Goal: Register for event/course

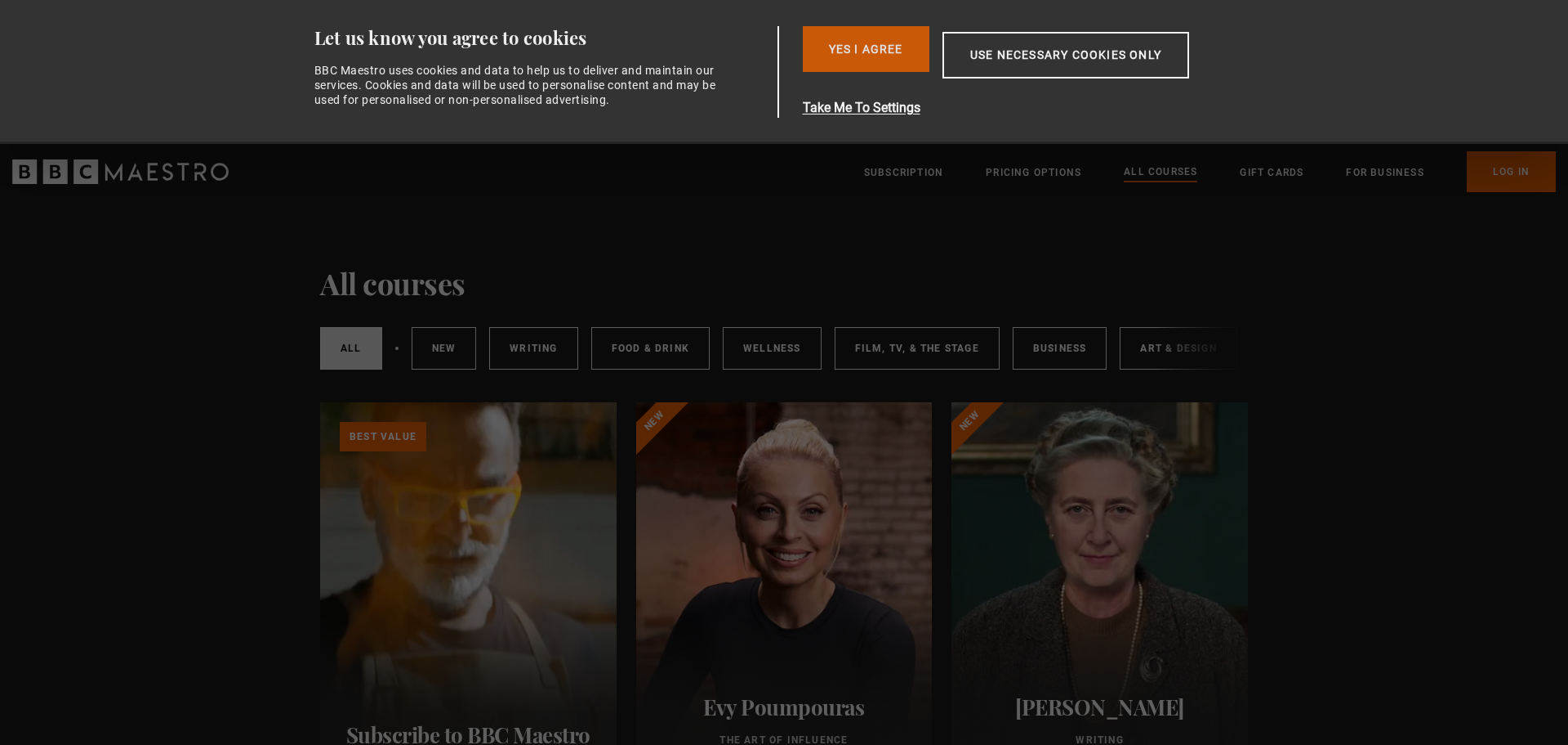
click at [876, 41] on button "Yes I Agree" at bounding box center [866, 48] width 126 height 46
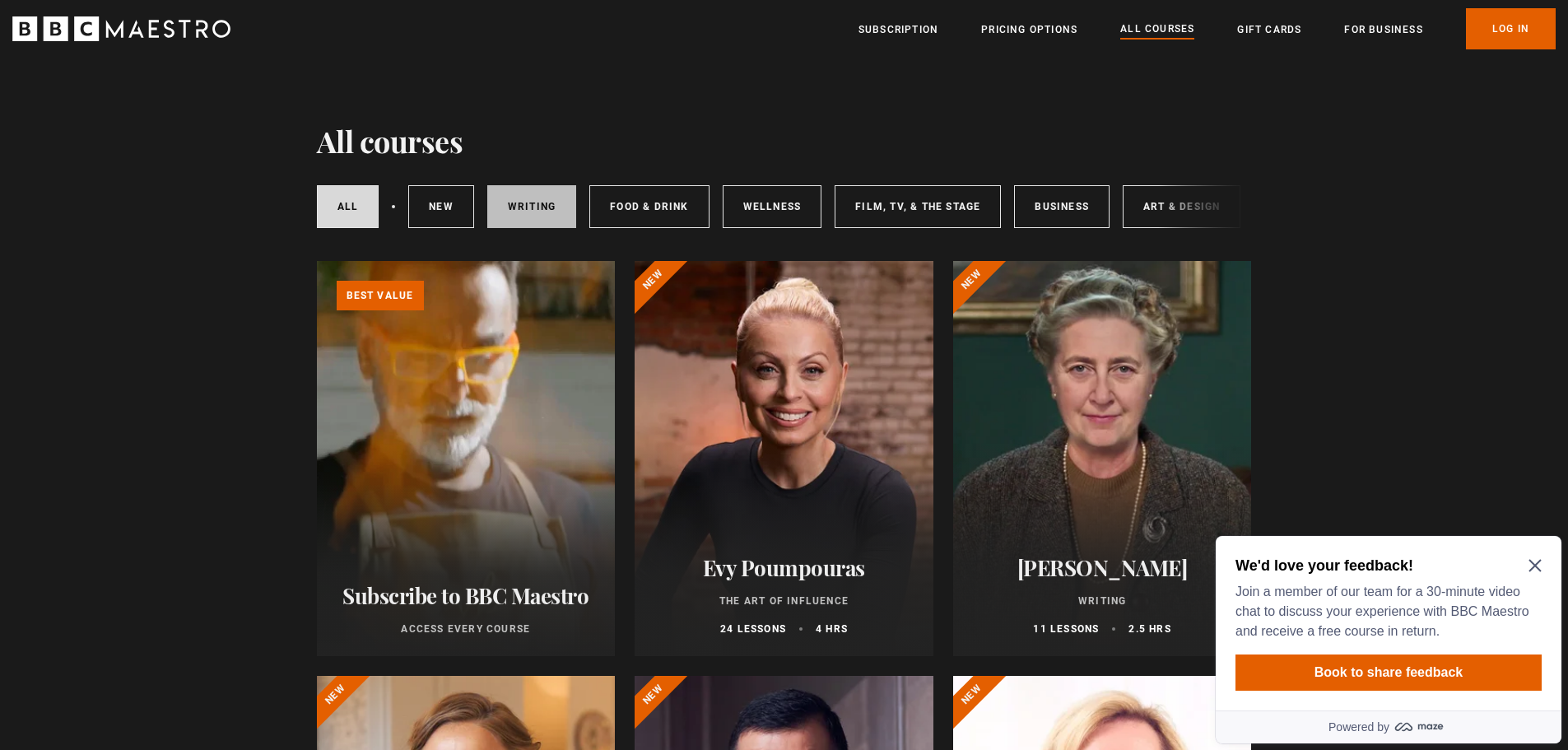
click at [530, 209] on link "Writing" at bounding box center [531, 207] width 89 height 43
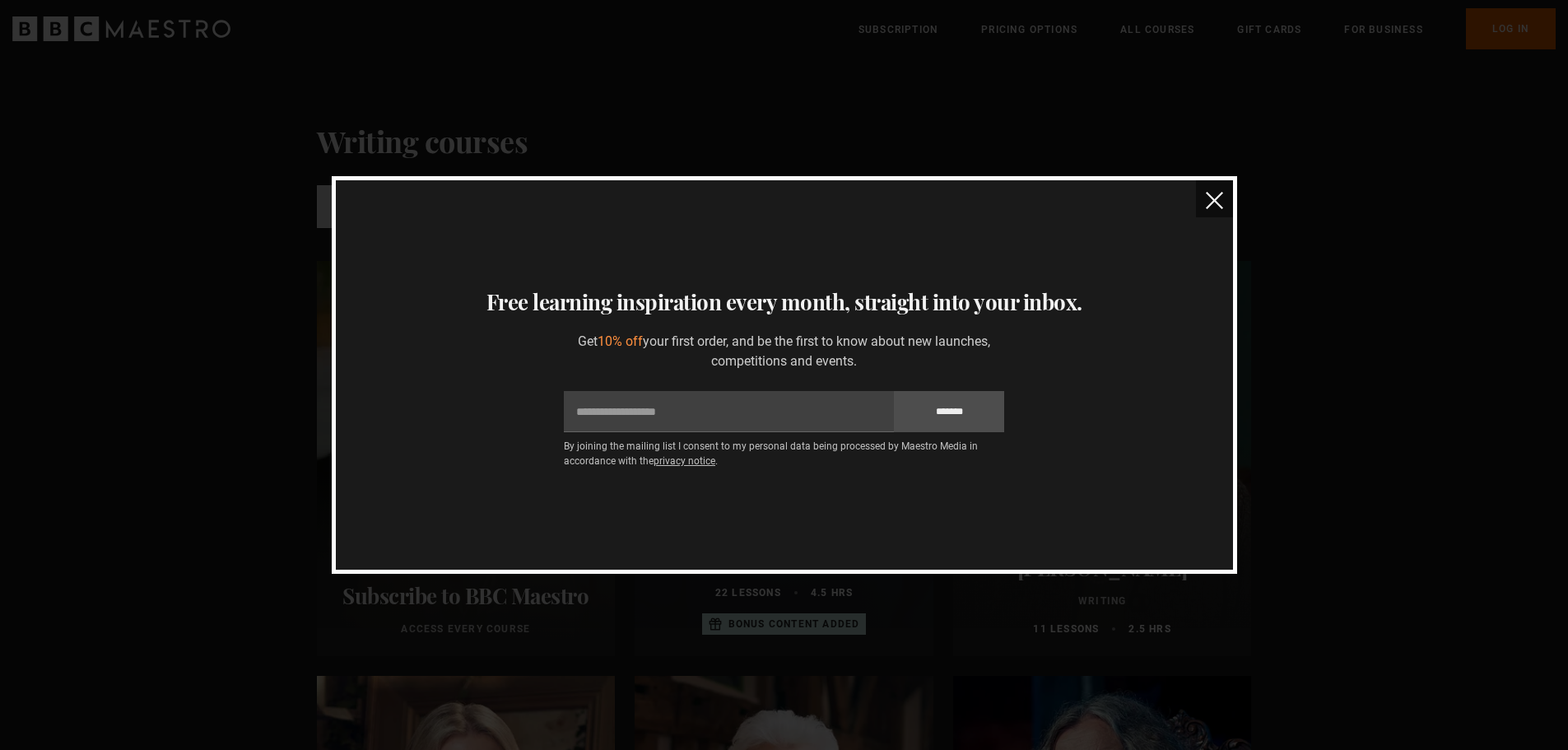
click at [1214, 195] on img "close" at bounding box center [1214, 200] width 17 height 17
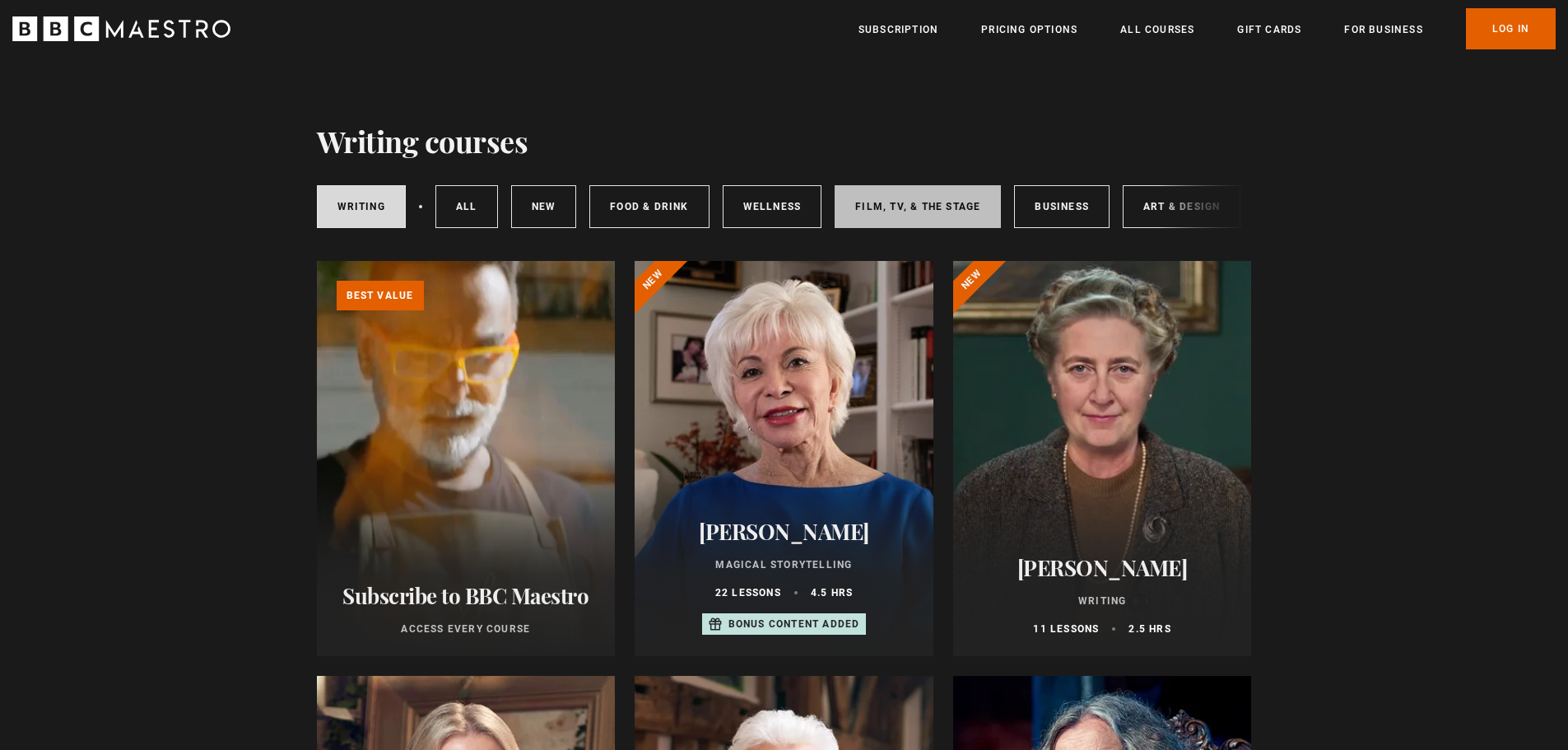
click at [933, 215] on link "Film, TV, & The Stage" at bounding box center [918, 207] width 167 height 43
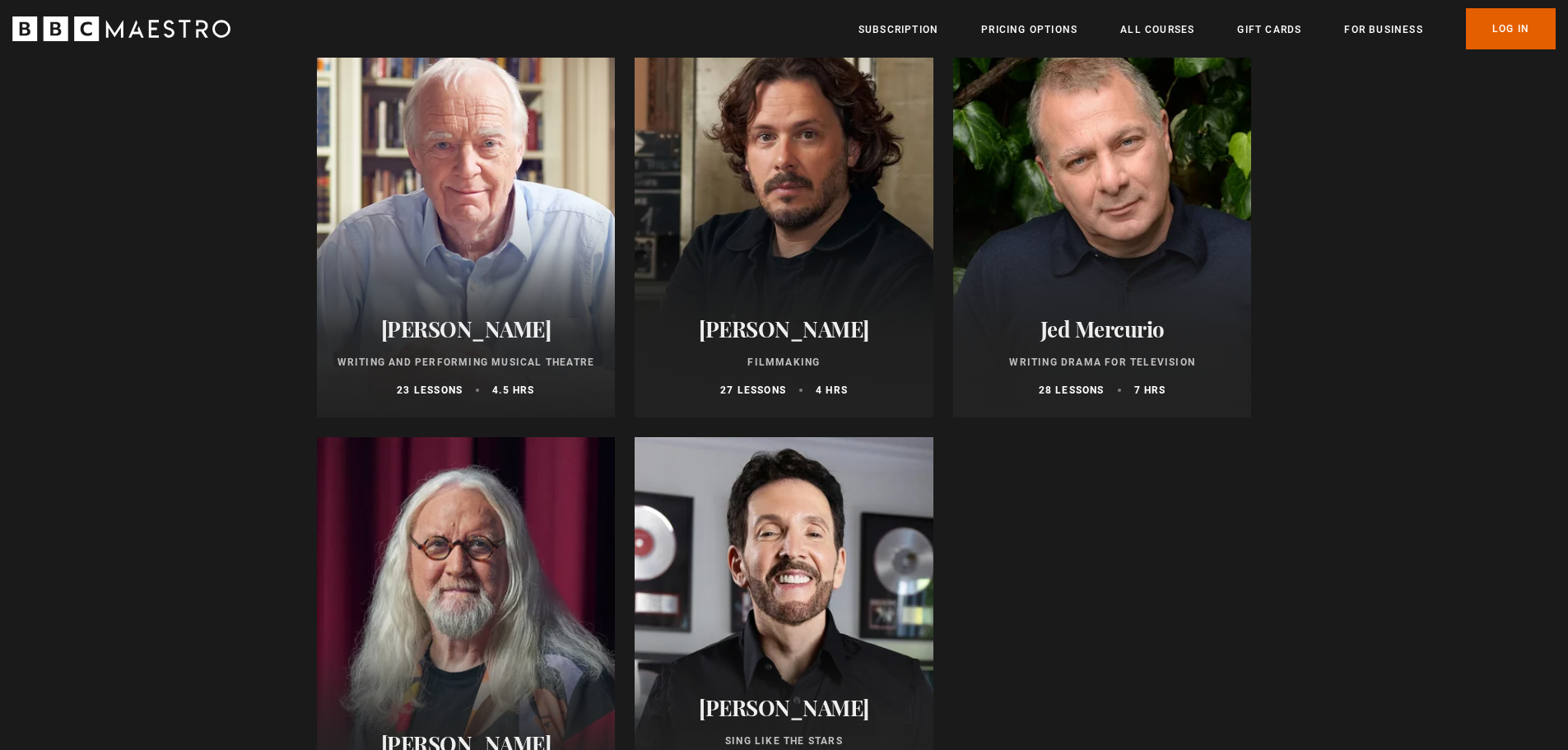
scroll to position [653, 0]
click at [712, 243] on div at bounding box center [783, 221] width 298 height 395
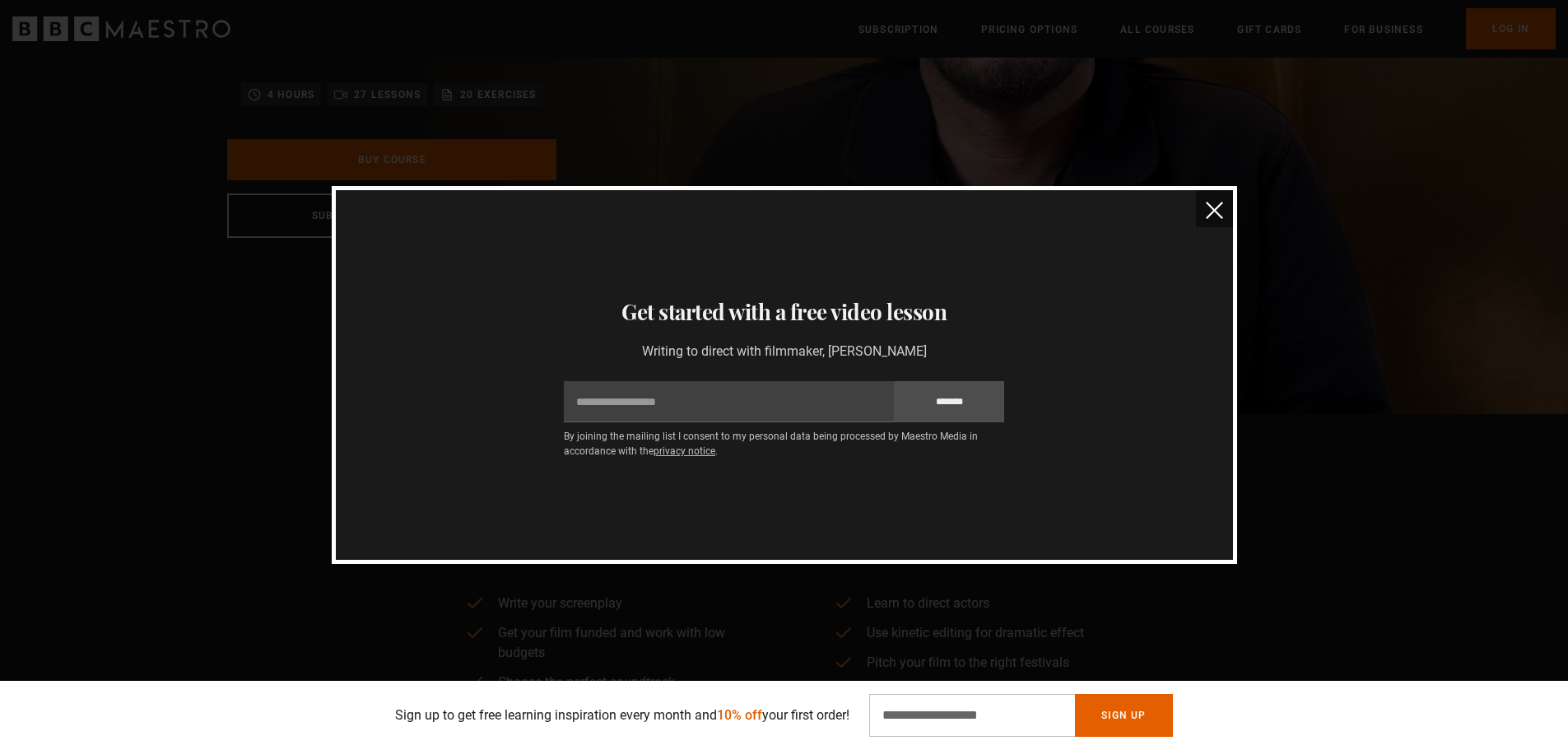
scroll to position [343, 0]
click at [1221, 206] on img "close" at bounding box center [1214, 210] width 17 height 17
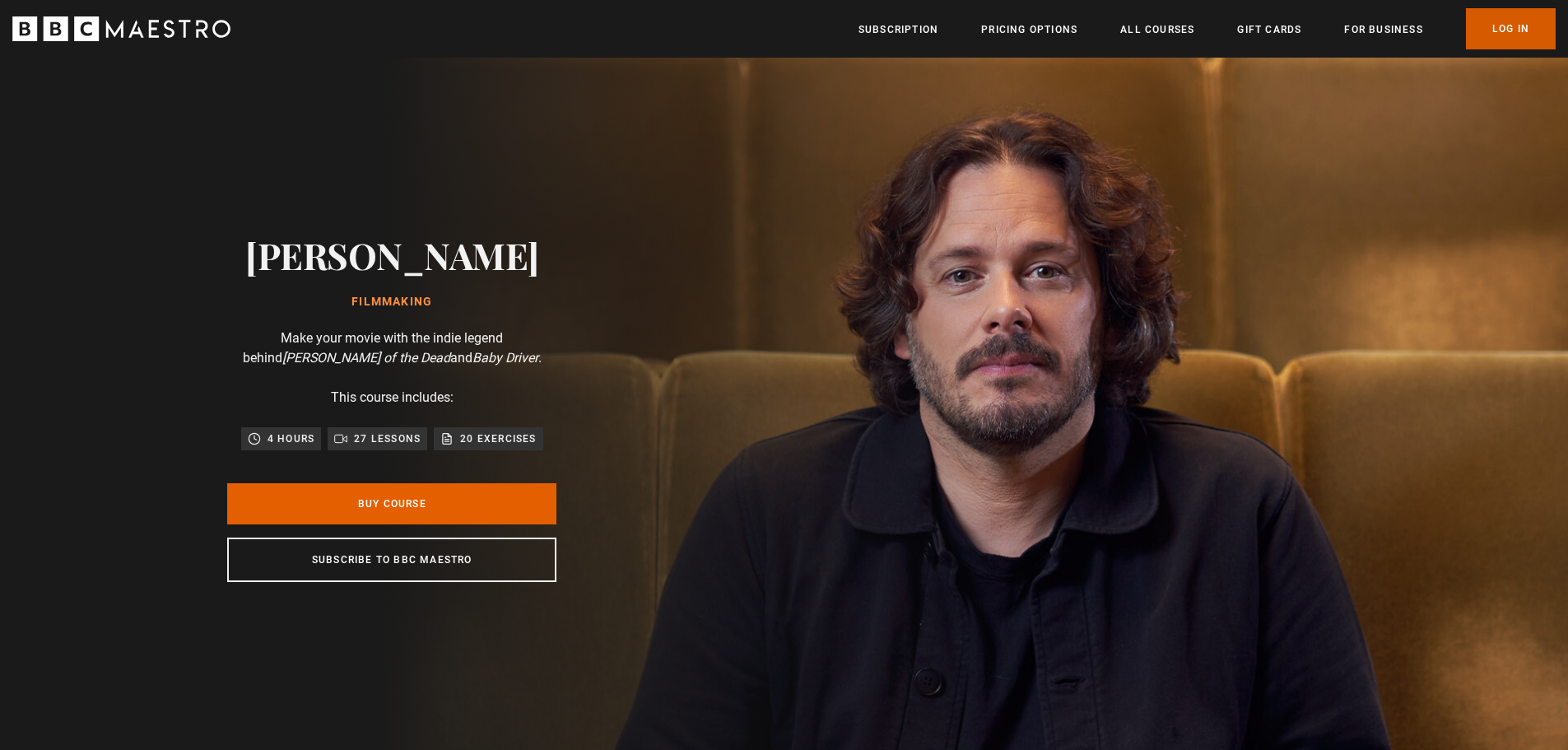
scroll to position [0, 647]
